Goal: Entertainment & Leisure: Consume media (video, audio)

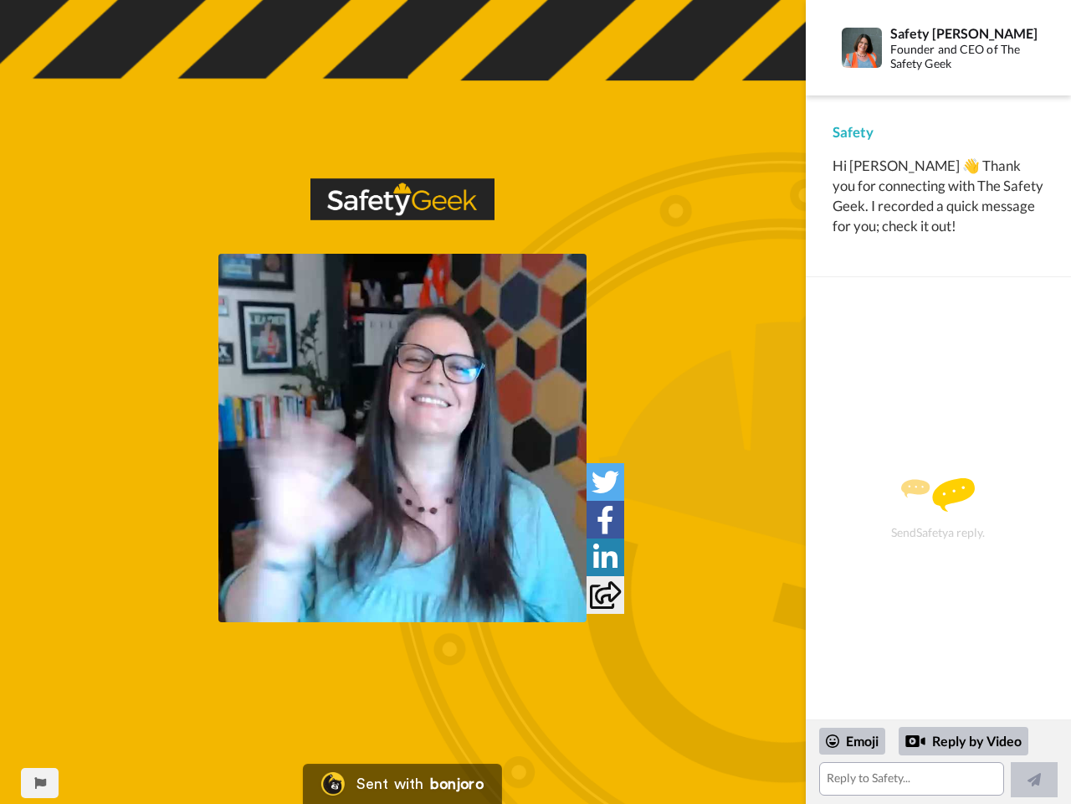
click at [403, 438] on img at bounding box center [402, 438] width 368 height 368
click at [605, 481] on icon at bounding box center [606, 482] width 28 height 28
click at [605, 519] on icon at bounding box center [606, 520] width 18 height 28
click at [605, 557] on icon at bounding box center [605, 557] width 24 height 28
click at [605, 594] on icon at bounding box center [605, 595] width 31 height 28
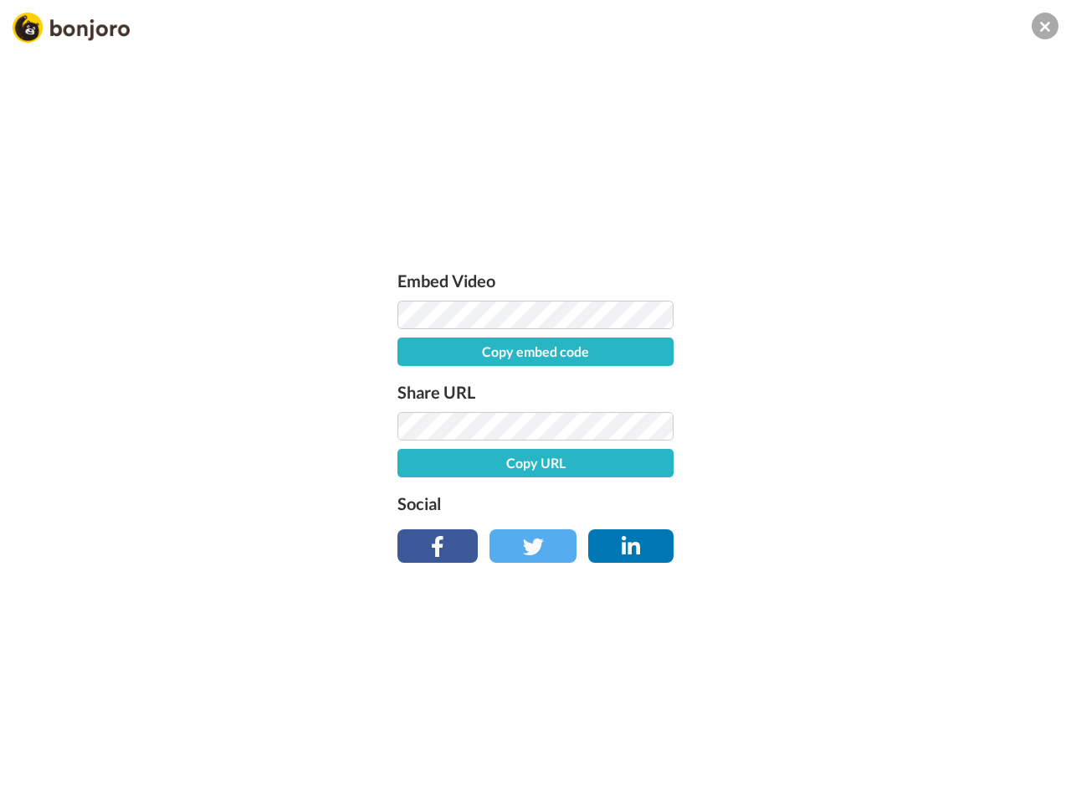
click at [39, 783] on div "Embed Video Copy embed code Share URL Copy URL Social" at bounding box center [535, 492] width 1071 height 804
click at [938, 762] on div "Embed Video Copy embed code Share URL Copy URL Social" at bounding box center [535, 492] width 1071 height 804
click at [853, 741] on div "Embed Video Copy embed code Share URL Copy URL Social" at bounding box center [535, 492] width 1071 height 804
click at [964, 741] on div "Embed Video Copy embed code Share URL Copy URL Social" at bounding box center [535, 492] width 1071 height 804
